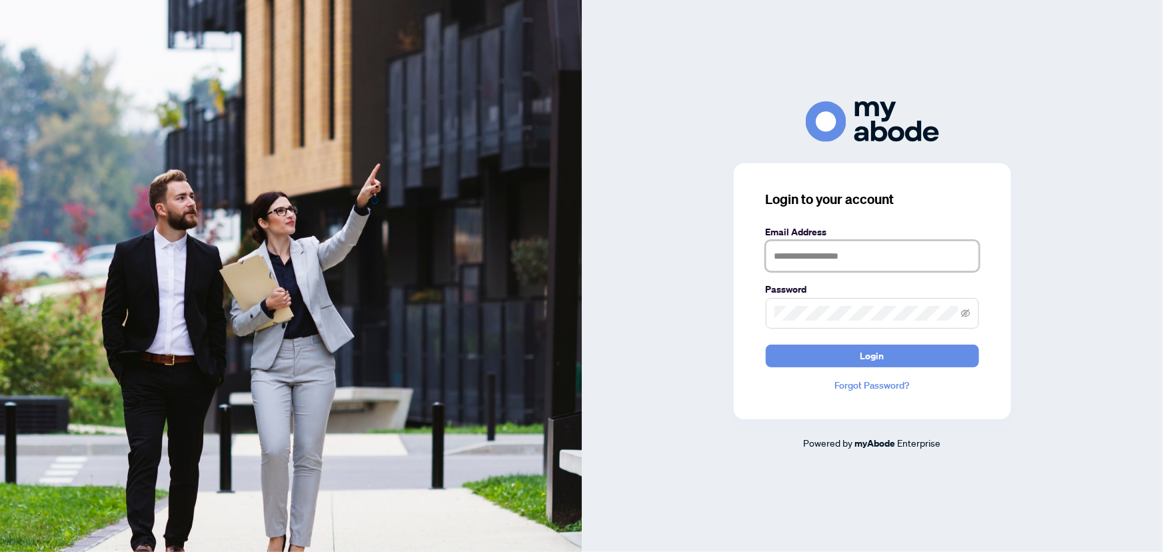
type input "**********"
click at [910, 355] on button "Login" at bounding box center [872, 355] width 213 height 23
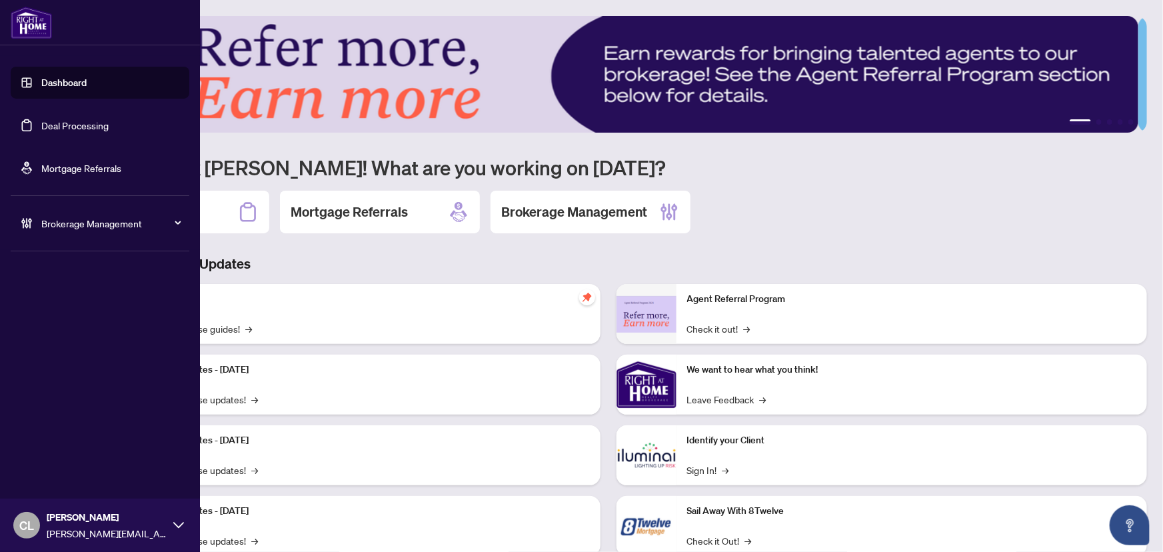
click at [41, 122] on link "Deal Processing" at bounding box center [74, 125] width 67 height 12
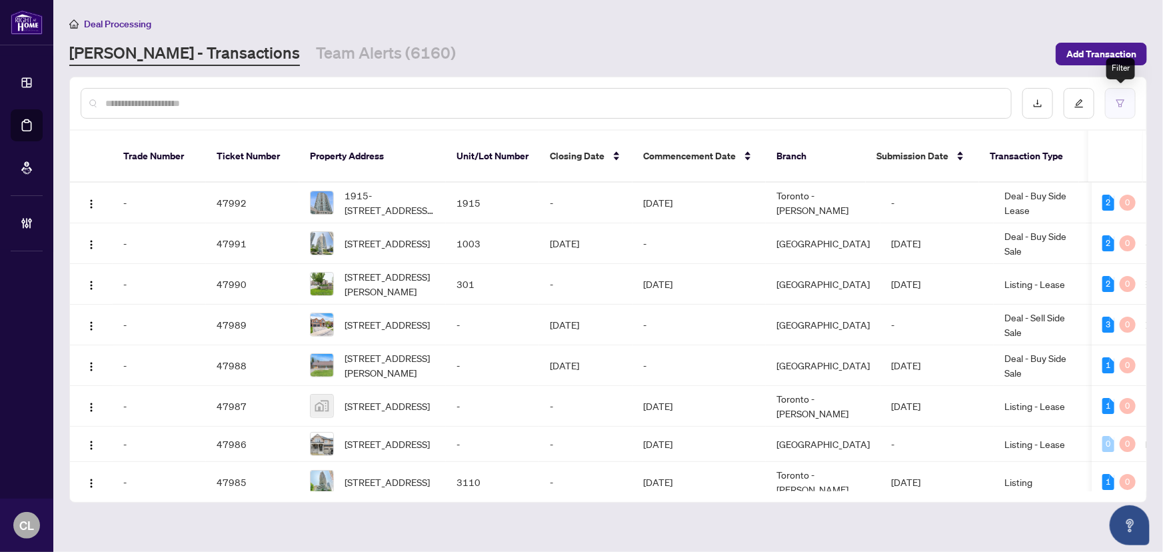
click at [1119, 99] on icon "filter" at bounding box center [1120, 102] width 8 height 7
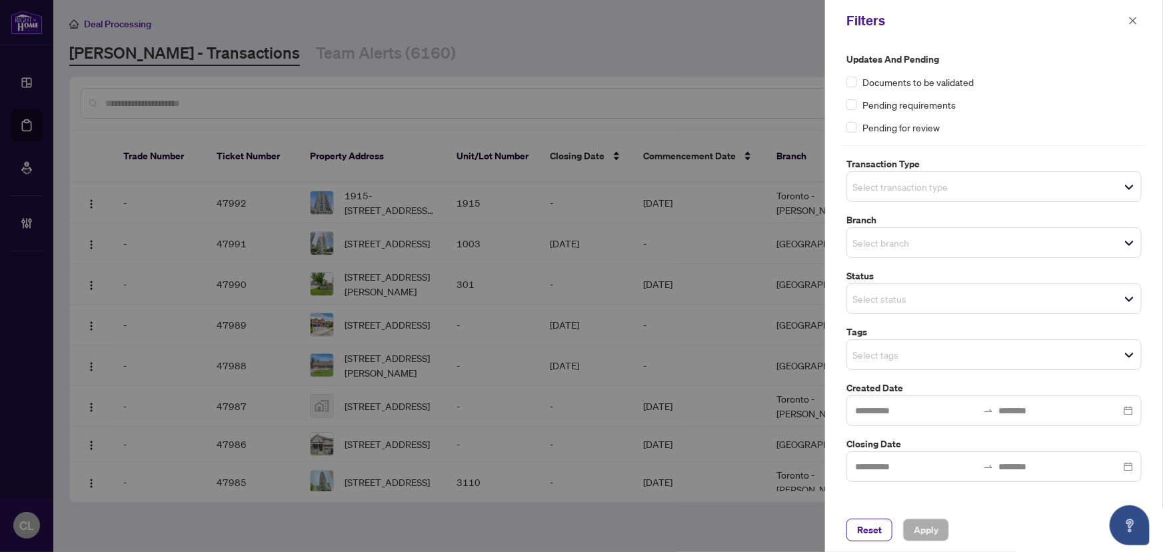
click at [903, 181] on input "search" at bounding box center [898, 187] width 93 height 16
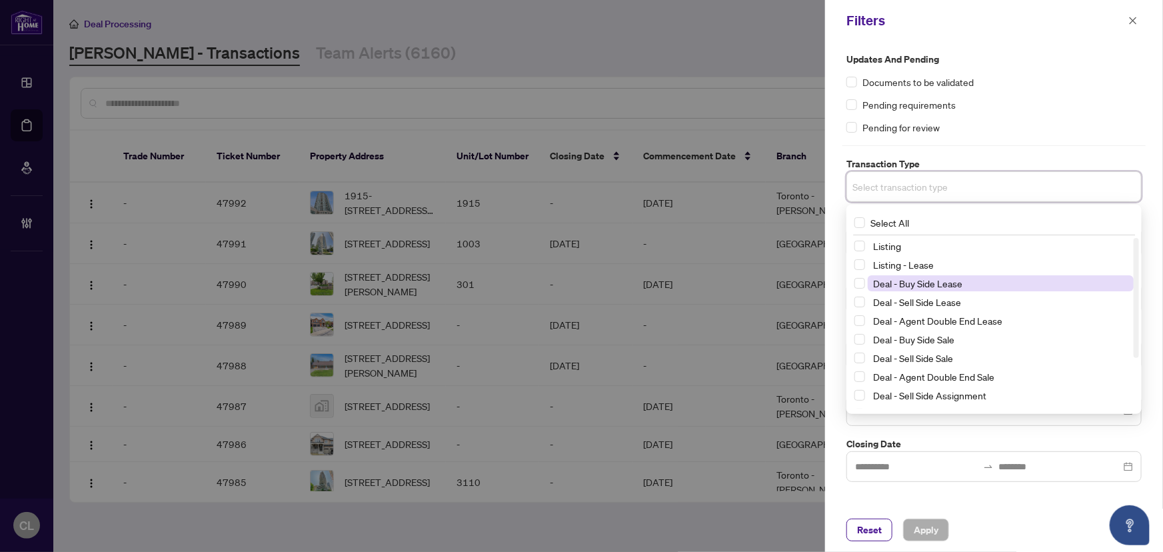
click at [933, 282] on span "Deal - Buy Side Lease" at bounding box center [917, 283] width 89 height 12
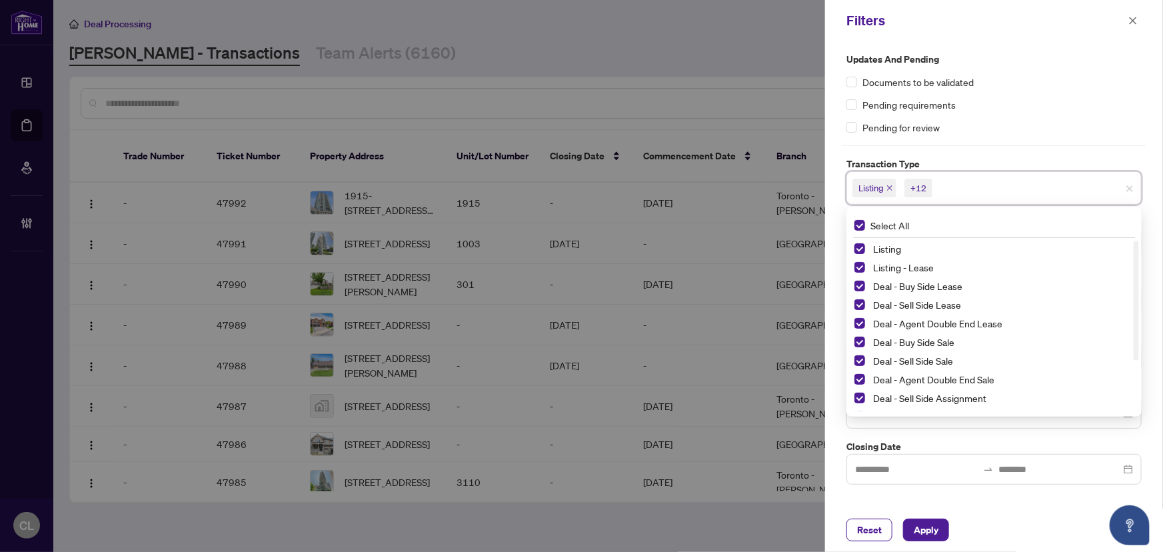
click at [860, 242] on div "Listing" at bounding box center [993, 249] width 279 height 16
click at [858, 247] on span "Select Listing" at bounding box center [859, 248] width 11 height 11
click at [859, 263] on span "Select Listing - Lease" at bounding box center [859, 267] width 11 height 11
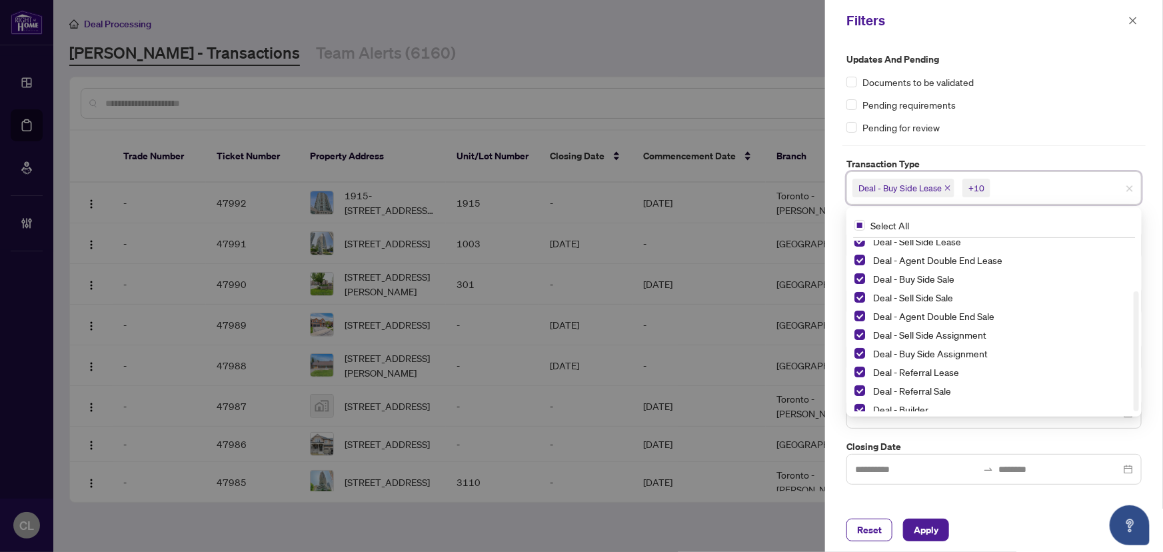
scroll to position [71, 0]
drag, startPoint x: 1135, startPoint y: 324, endPoint x: 1134, endPoint y: 380, distance: 56.0
click at [1134, 380] on div at bounding box center [1135, 351] width 5 height 120
click at [860, 362] on span "Select Deal - Referral Lease" at bounding box center [859, 363] width 11 height 11
click at [858, 381] on span "Select Deal - Referral Sale" at bounding box center [859, 382] width 11 height 11
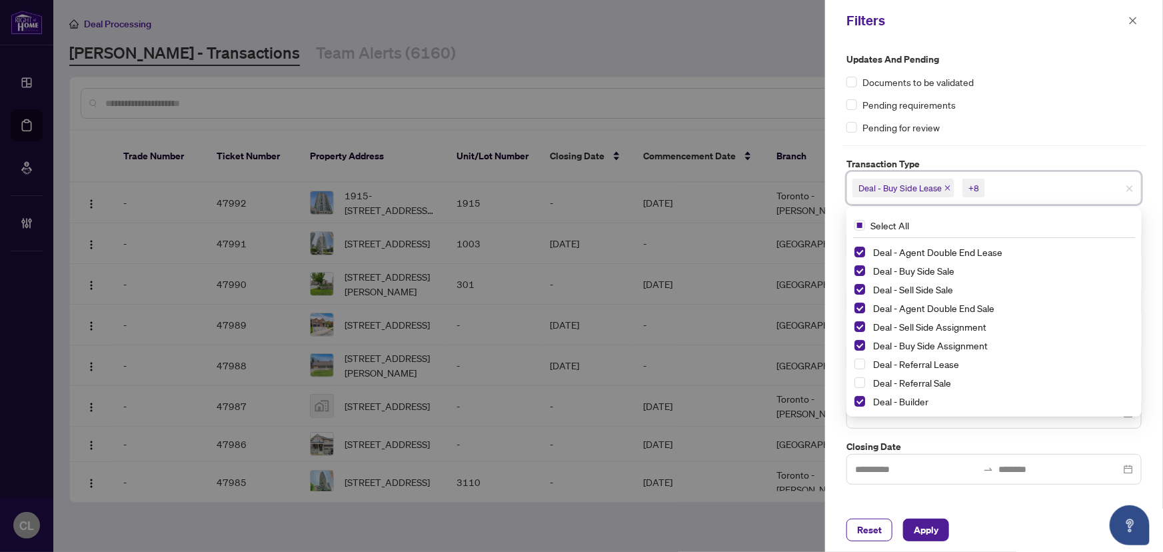
click at [859, 394] on div "Deal - Builder" at bounding box center [993, 401] width 279 height 16
click at [862, 400] on span "Select Deal - Builder" at bounding box center [859, 401] width 11 height 11
drag, startPoint x: 1134, startPoint y: 265, endPoint x: 1127, endPoint y: 334, distance: 69.7
click at [1127, 334] on div "Deal - Sell Side Lease Deal - Agent Double End Lease Deal - Buy Side Sale Deal …" at bounding box center [994, 326] width 290 height 171
click at [800, 409] on div at bounding box center [581, 276] width 1163 height 552
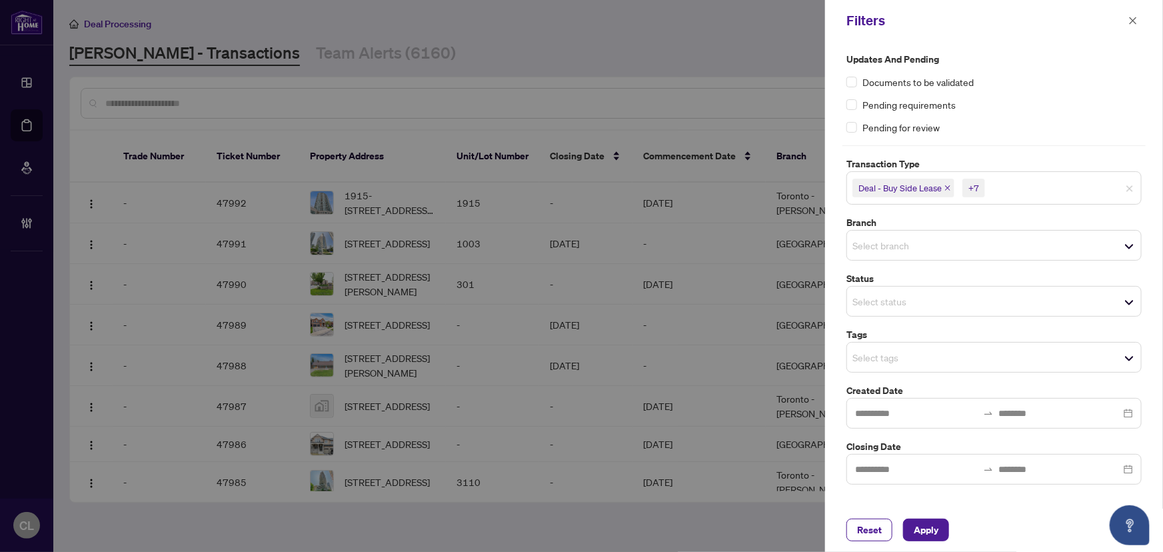
click at [897, 245] on input "search" at bounding box center [898, 245] width 93 height 16
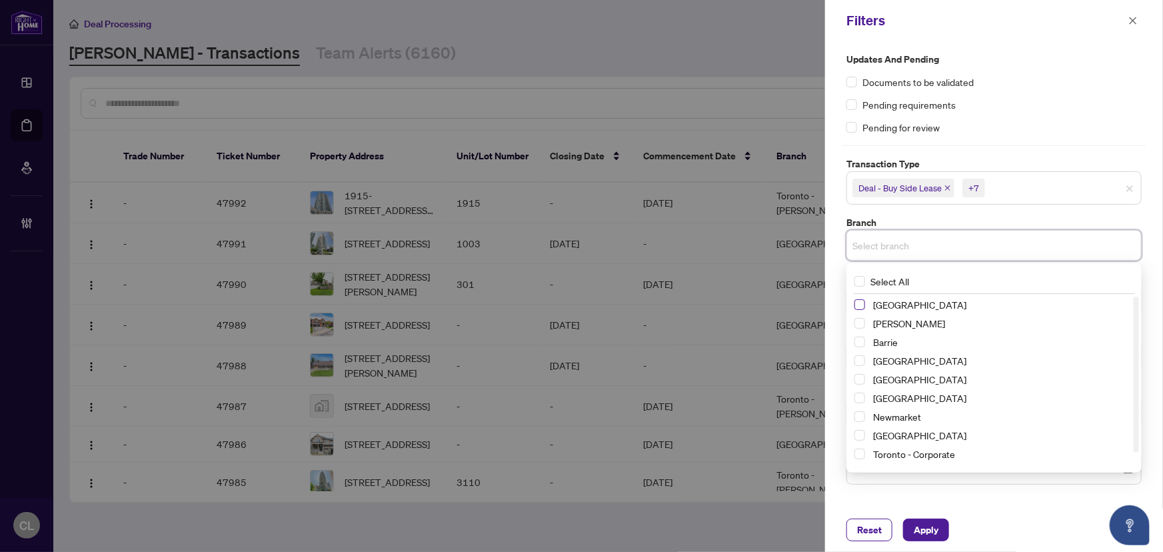
click at [856, 306] on span "Select Richmond Hill" at bounding box center [859, 304] width 11 height 11
click at [859, 325] on span "Select Vaughan" at bounding box center [859, 325] width 11 height 11
click at [861, 340] on span "Select Barrie" at bounding box center [859, 344] width 11 height 11
click at [856, 383] on span "Select Durham" at bounding box center [859, 381] width 11 height 11
click at [862, 419] on span "Select Newmarket" at bounding box center [859, 419] width 11 height 11
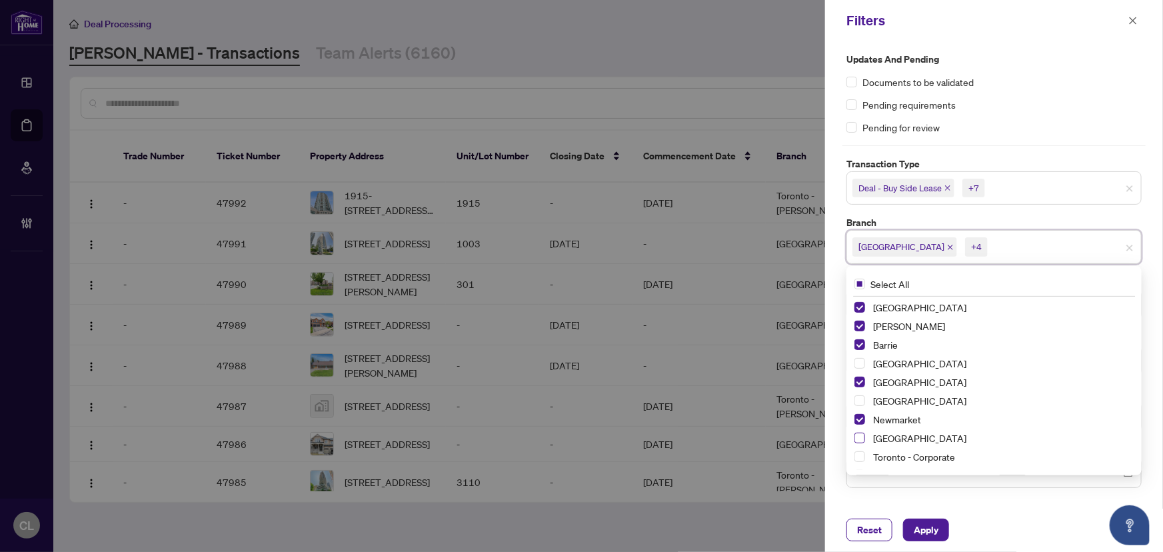
click at [861, 438] on span "Select Ottawa" at bounding box center [859, 437] width 11 height 11
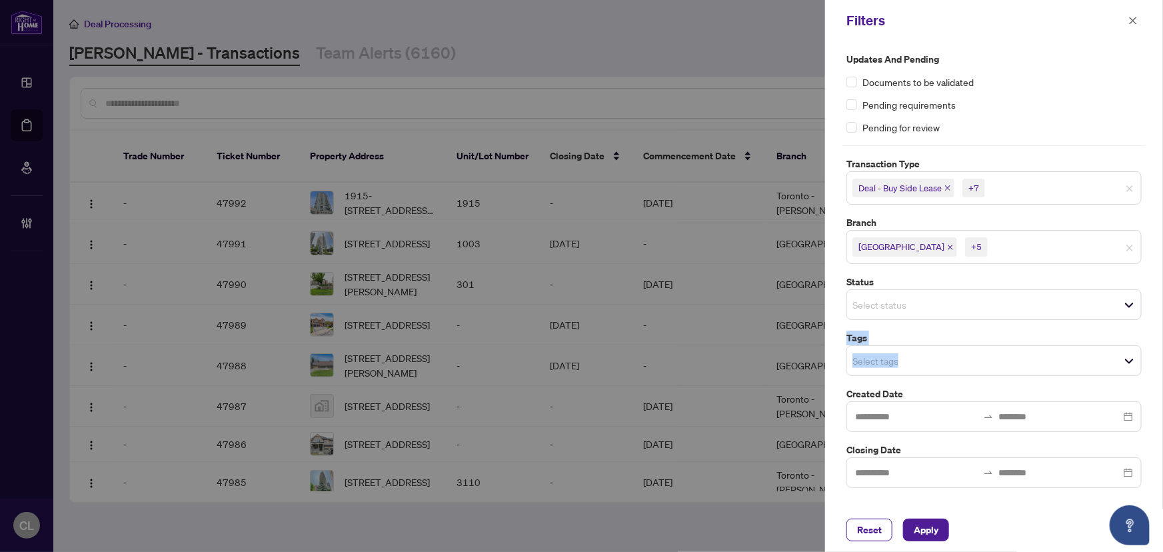
drag, startPoint x: 1162, startPoint y: 295, endPoint x: 1162, endPoint y: 362, distance: 67.3
click at [1162, 362] on div "Updates and Pending Documents to be validated Pending requirements Pending for …" at bounding box center [994, 274] width 338 height 466
click at [922, 354] on input "search" at bounding box center [898, 360] width 93 height 16
click at [1160, 200] on div "Updates and Pending Documents to be validated Pending requirements Pending for …" at bounding box center [994, 274] width 338 height 466
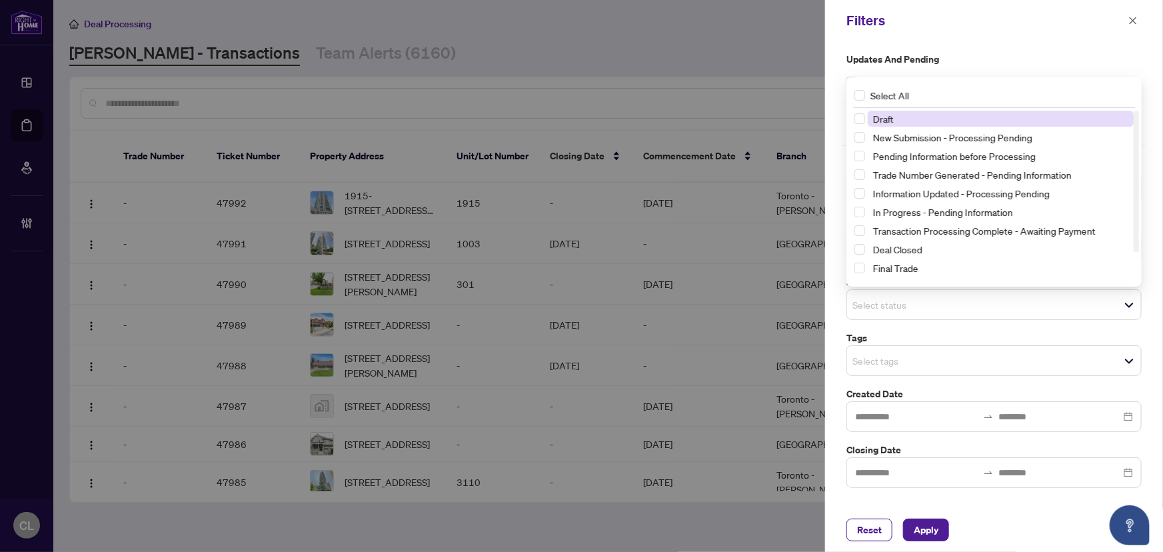
click at [908, 312] on span "Select status" at bounding box center [994, 304] width 294 height 19
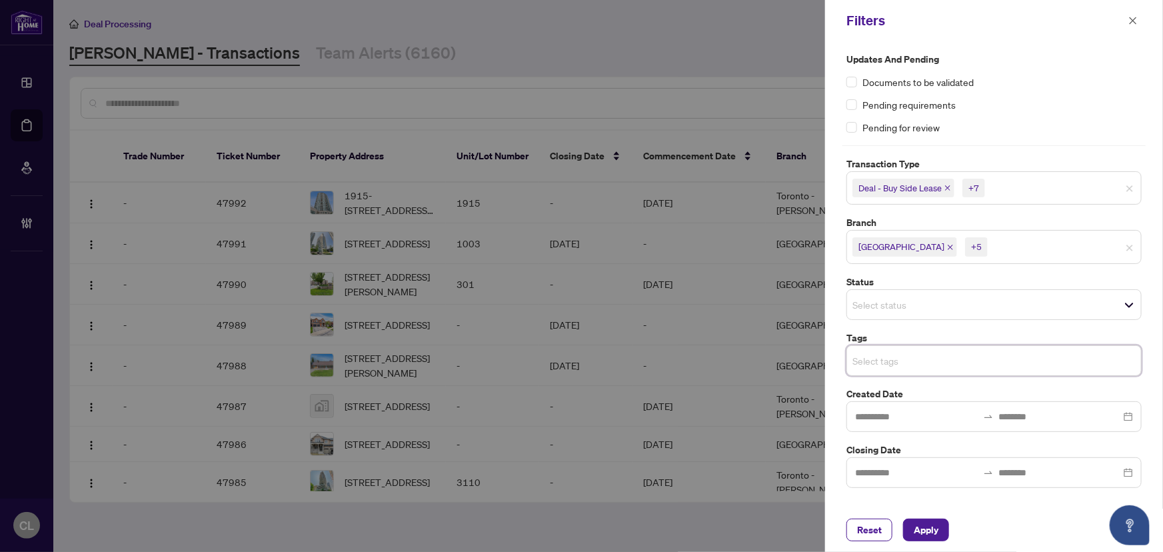
click at [894, 361] on input "search" at bounding box center [898, 360] width 93 height 16
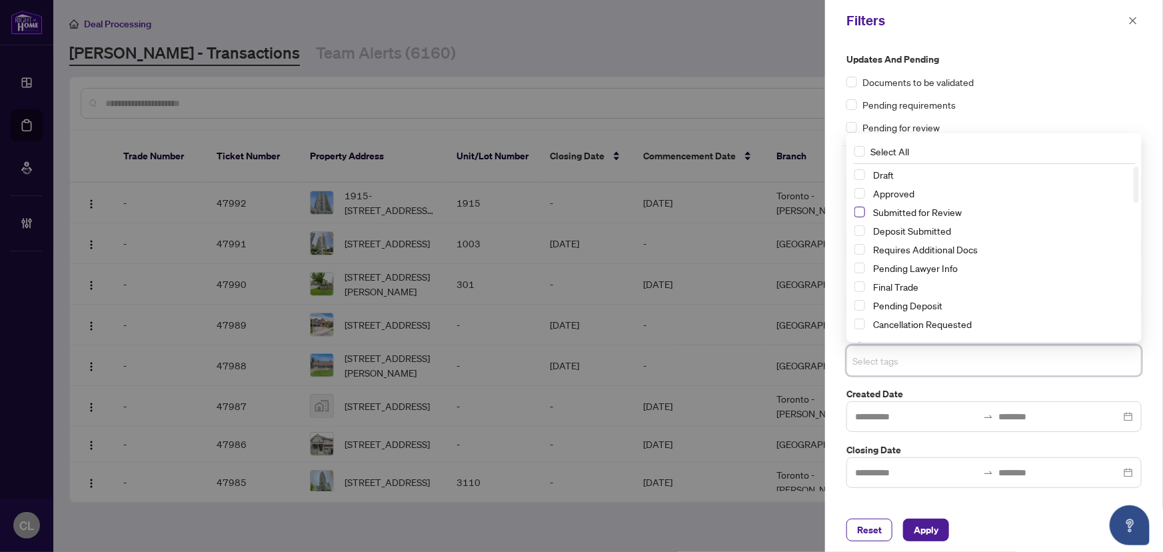
click at [864, 211] on span "Select Submitted for Review" at bounding box center [859, 212] width 11 height 11
click at [1154, 255] on div "Updates and Pending Documents to be validated Pending requirements Pending for …" at bounding box center [994, 274] width 338 height 466
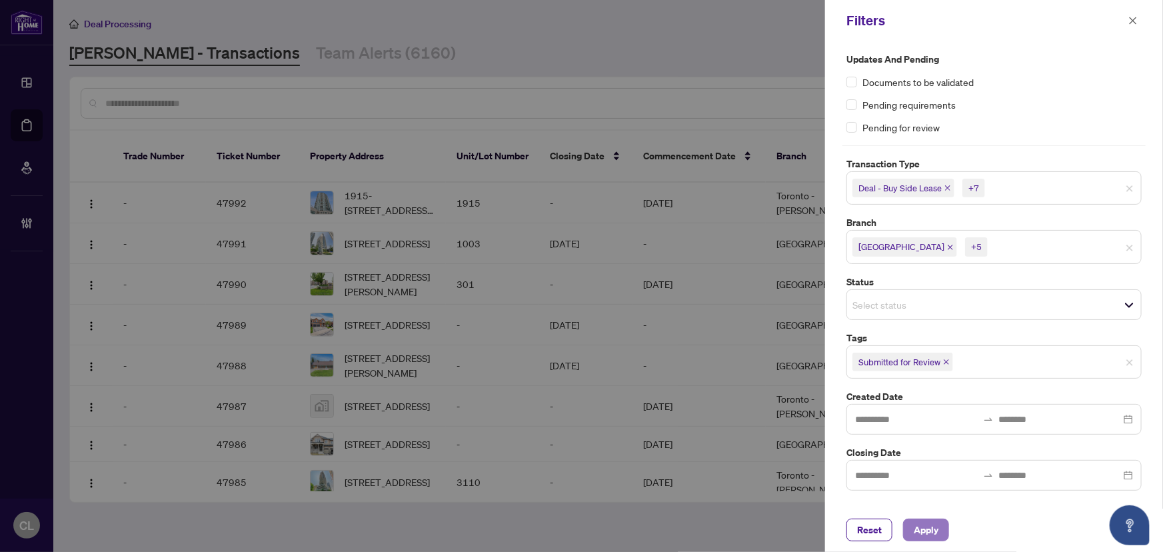
click at [938, 526] on span "Apply" at bounding box center [926, 529] width 25 height 21
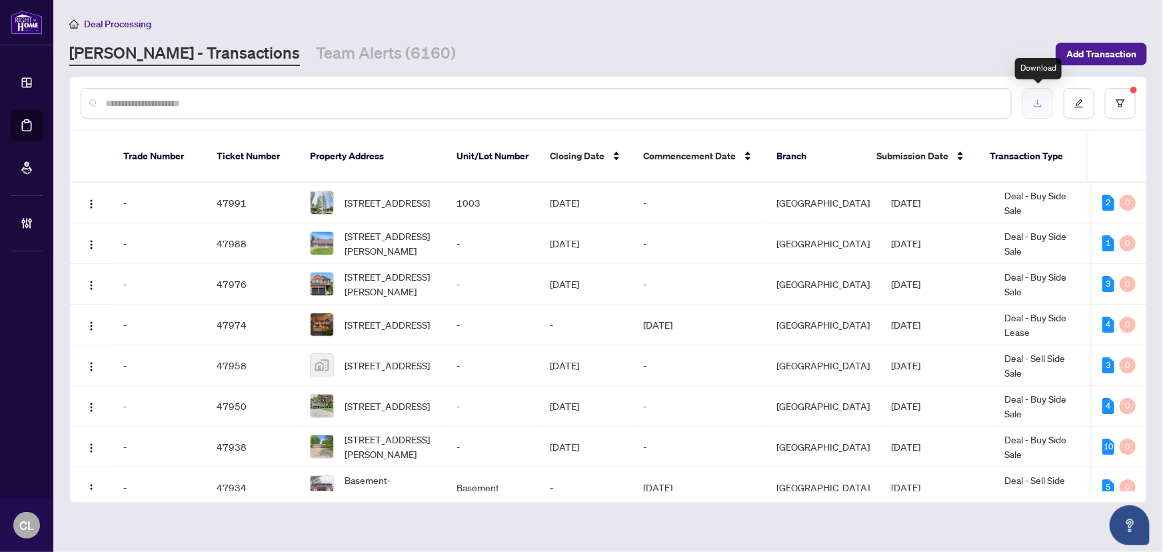
click at [1040, 107] on button "button" at bounding box center [1037, 103] width 31 height 31
click at [1131, 93] on button "button" at bounding box center [1120, 103] width 31 height 31
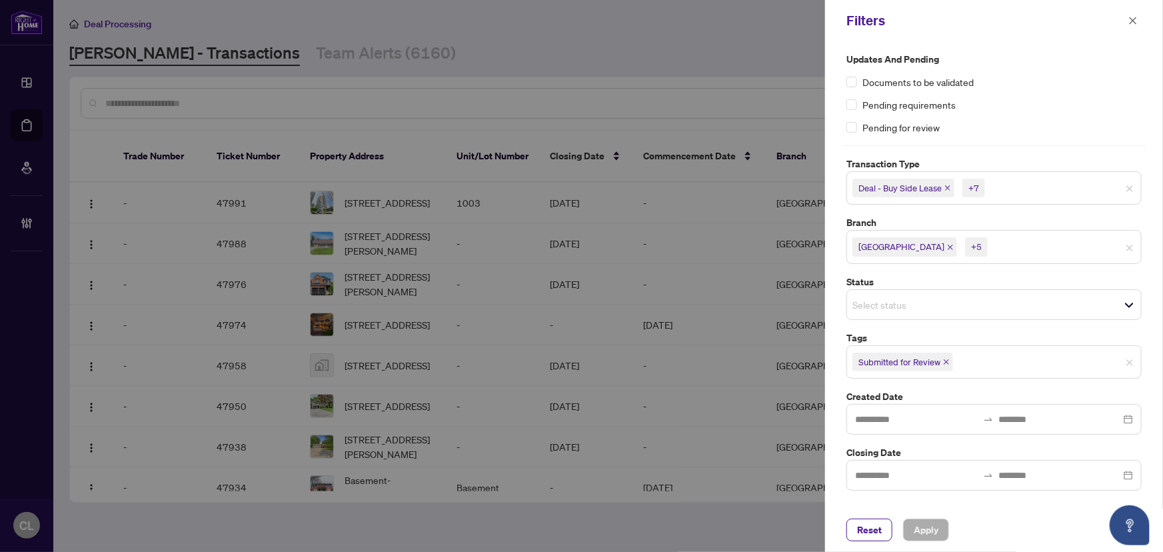
click at [1081, 191] on input "search" at bounding box center [1033, 188] width 93 height 16
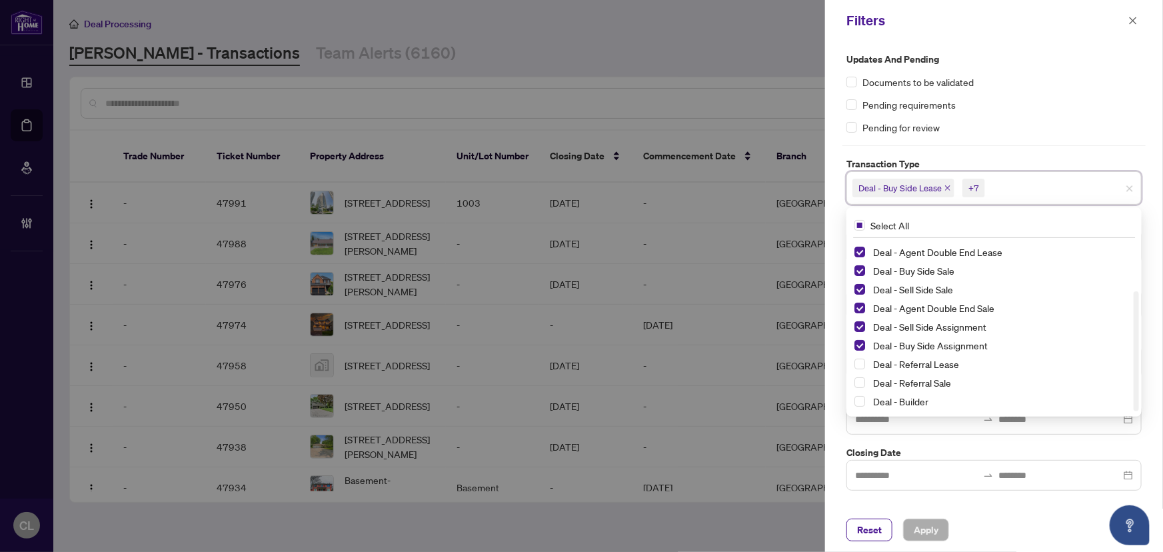
drag, startPoint x: 1135, startPoint y: 269, endPoint x: 1144, endPoint y: 370, distance: 101.7
click at [1144, 370] on div "Updates and Pending Documents to be validated Pending requirements Pending for …" at bounding box center [993, 271] width 303 height 438
click at [856, 364] on span "Select Deal - Referral Lease" at bounding box center [859, 363] width 11 height 11
click at [859, 377] on span "Select Deal - Referral Sale" at bounding box center [859, 382] width 11 height 11
click at [860, 398] on span "Select Deal - Builder" at bounding box center [859, 401] width 11 height 11
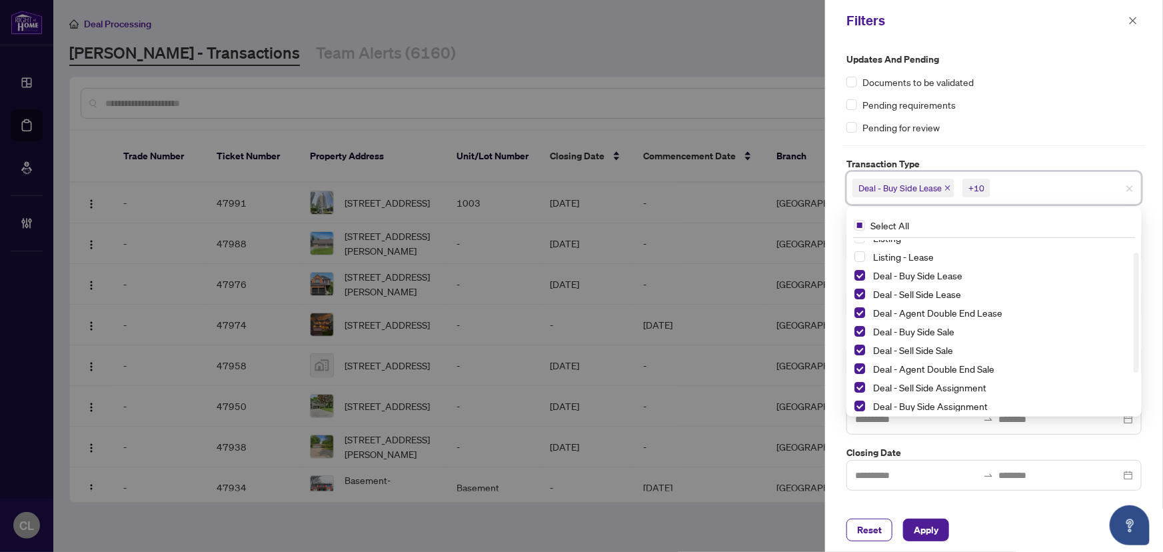
scroll to position [0, 0]
drag, startPoint x: 1135, startPoint y: 396, endPoint x: 1131, endPoint y: 293, distance: 104.0
click at [1131, 293] on div "Listing Listing - Lease Deal - Buy Side Lease Deal - Sell Side Lease Deal - Age…" at bounding box center [994, 326] width 290 height 171
click at [1158, 230] on div "Updates and Pending Documents to be validated Pending requirements Pending for …" at bounding box center [994, 274] width 338 height 466
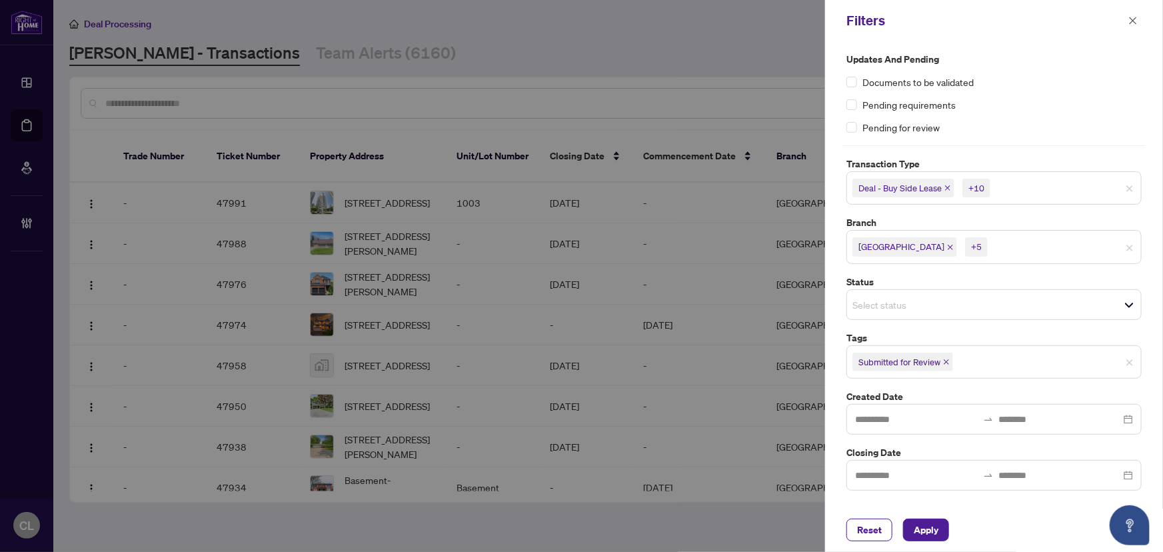
click at [1011, 252] on input "search" at bounding box center [1036, 247] width 93 height 16
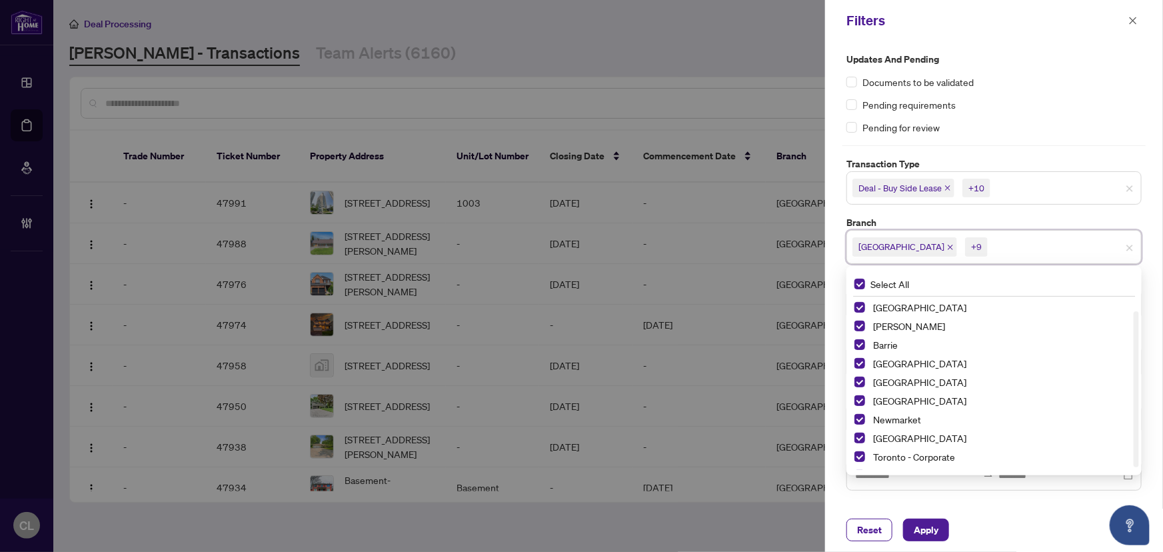
scroll to position [15, 0]
drag, startPoint x: 1133, startPoint y: 322, endPoint x: 1145, endPoint y: 393, distance: 71.6
click at [1145, 393] on div "Updates and Pending Documents to be validated Pending requirements Pending for …" at bounding box center [993, 271] width 303 height 438
click at [1117, 125] on div "Pending for review" at bounding box center [993, 127] width 295 height 15
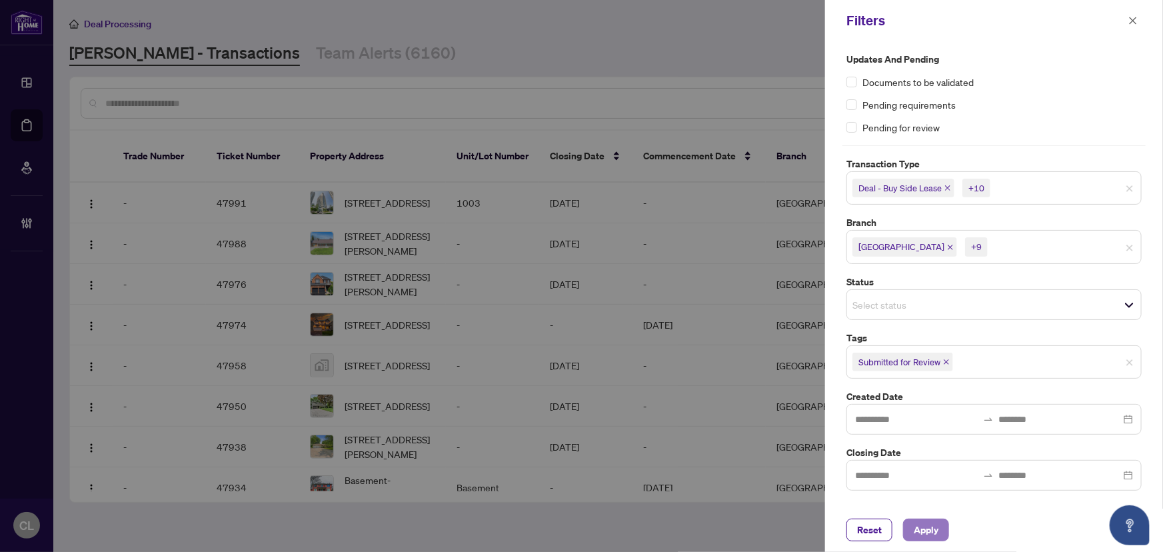
click at [929, 525] on span "Apply" at bounding box center [926, 529] width 25 height 21
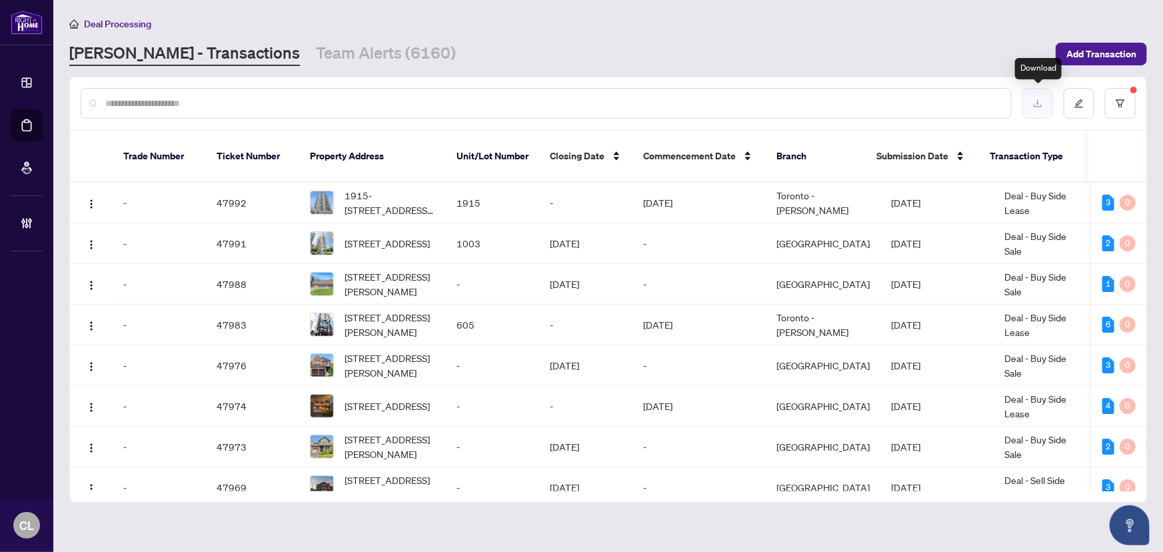
click at [1043, 99] on button "button" at bounding box center [1037, 103] width 31 height 31
